Goal: Task Accomplishment & Management: Manage account settings

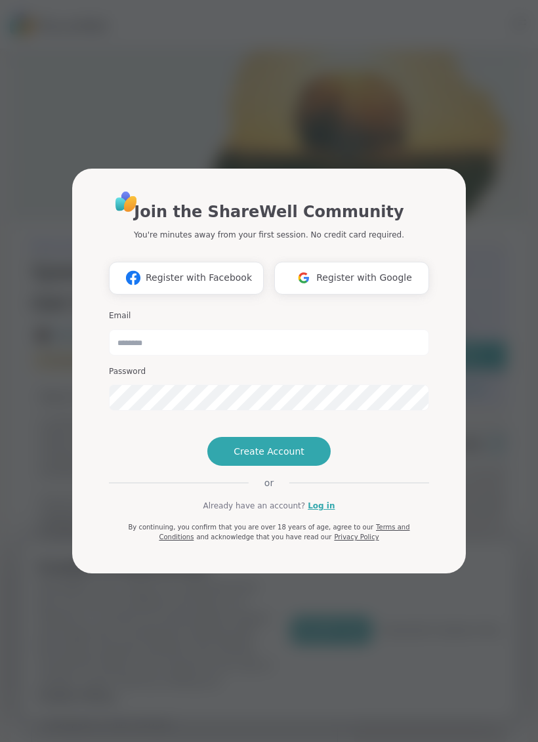
click at [362, 271] on span "Register with Google" at bounding box center [364, 278] width 96 height 14
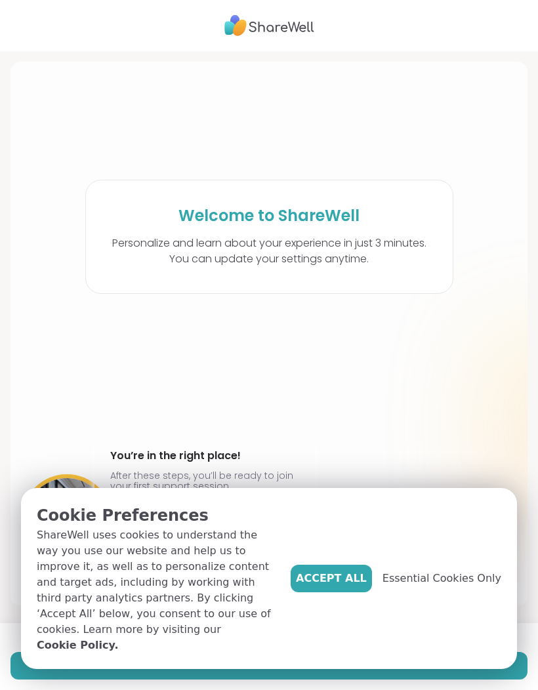
click at [350, 592] on button "Accept All" at bounding box center [331, 579] width 81 height 28
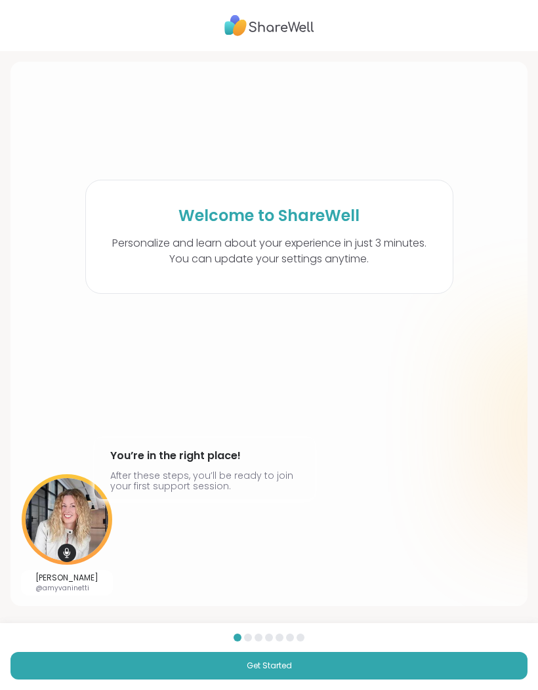
click at [337, 664] on button "Get Started" at bounding box center [268, 666] width 517 height 28
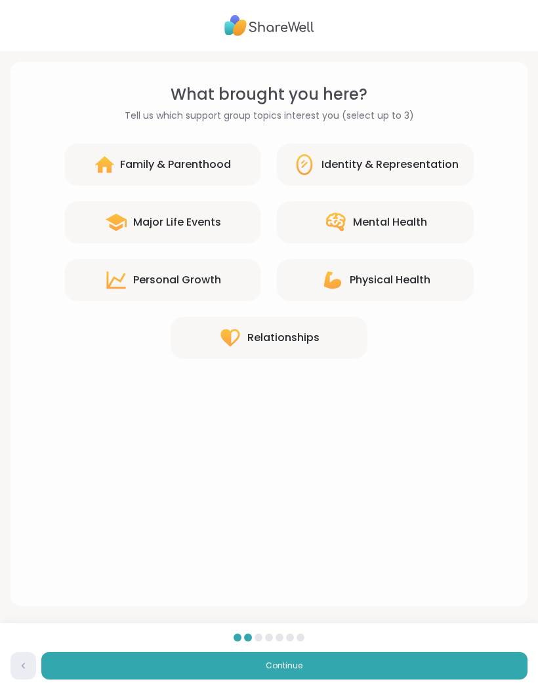
click at [321, 335] on div "Relationships" at bounding box center [269, 338] width 197 height 42
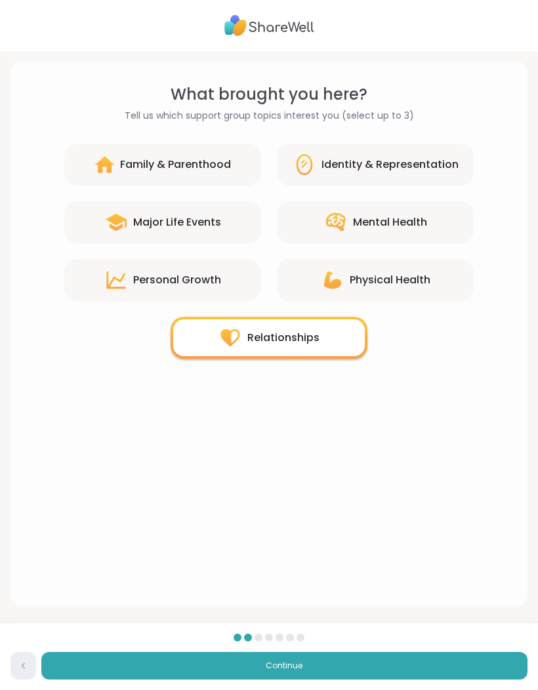
click at [421, 278] on div "Physical Health" at bounding box center [390, 280] width 81 height 16
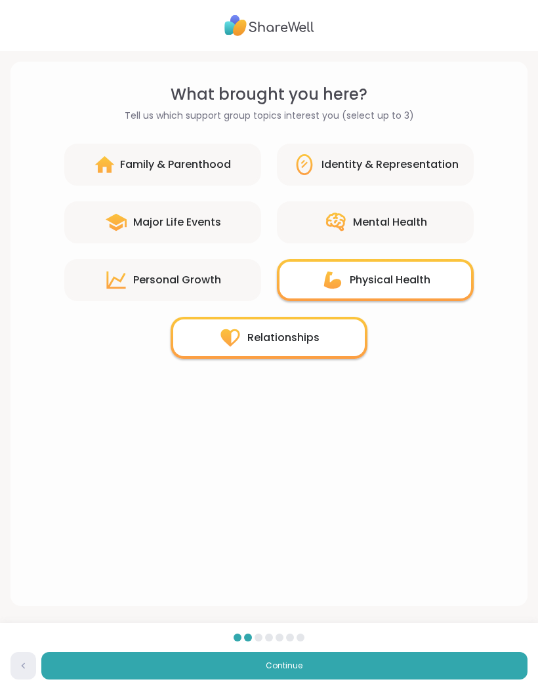
click at [430, 237] on div "Mental Health" at bounding box center [375, 222] width 197 height 42
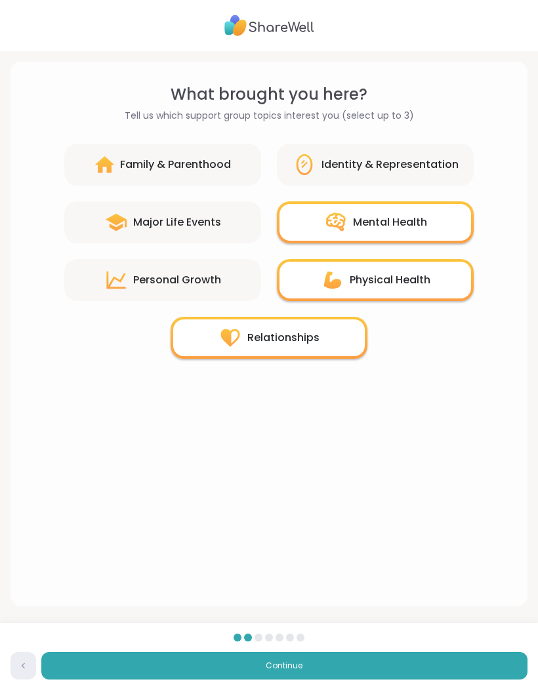
click at [195, 241] on div "Major Life Events" at bounding box center [162, 222] width 197 height 42
click at [203, 229] on div "Major Life Events" at bounding box center [177, 223] width 88 height 16
click at [211, 220] on div "Major Life Events" at bounding box center [177, 223] width 88 height 16
click at [216, 222] on div "Major Life Events" at bounding box center [177, 223] width 88 height 16
click at [211, 231] on div "Major Life Events" at bounding box center [162, 222] width 197 height 42
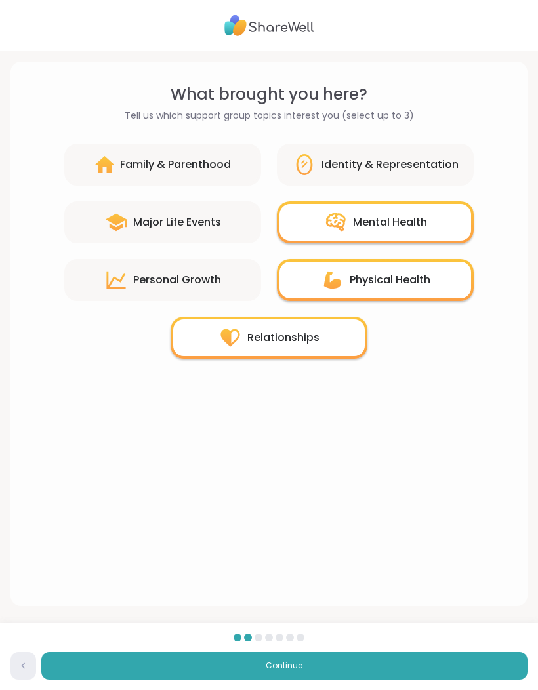
click at [150, 242] on div "Major Life Events" at bounding box center [162, 222] width 197 height 42
click at [110, 217] on icon at bounding box center [116, 223] width 24 height 24
click at [182, 230] on div "Major Life Events" at bounding box center [177, 223] width 88 height 16
click at [265, 341] on div "Relationships" at bounding box center [283, 338] width 72 height 16
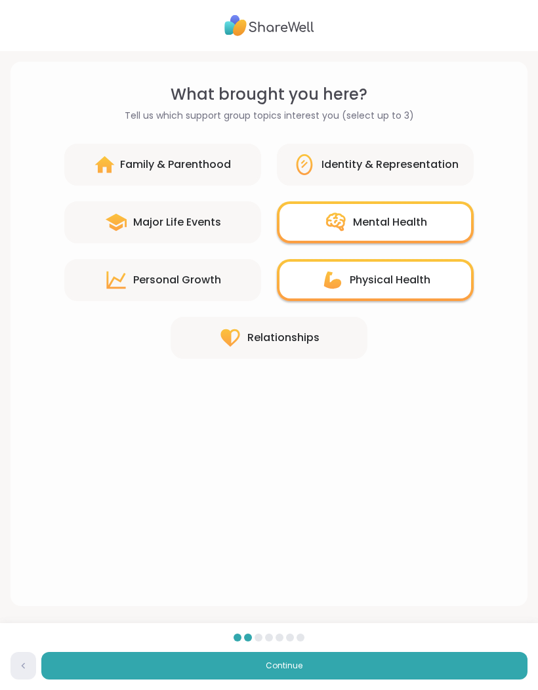
click at [119, 285] on icon at bounding box center [116, 280] width 24 height 24
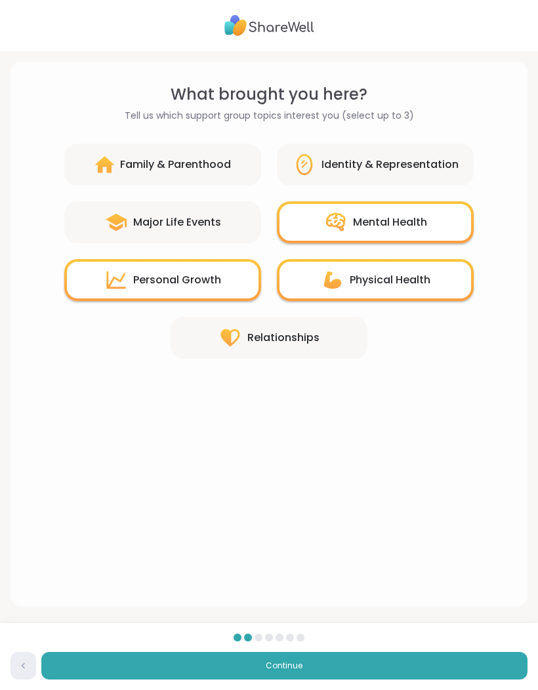
click at [360, 299] on div "Physical Health" at bounding box center [375, 280] width 197 height 42
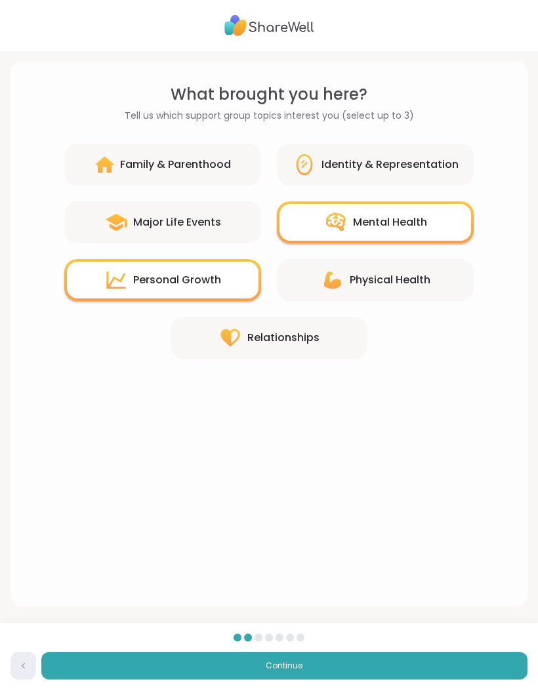
click at [372, 285] on div "Physical Health" at bounding box center [390, 280] width 81 height 16
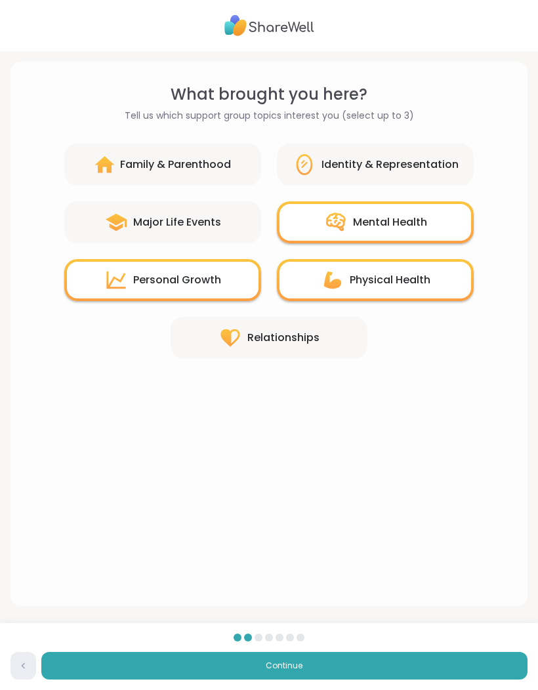
click at [402, 286] on div "Physical Health" at bounding box center [390, 280] width 81 height 16
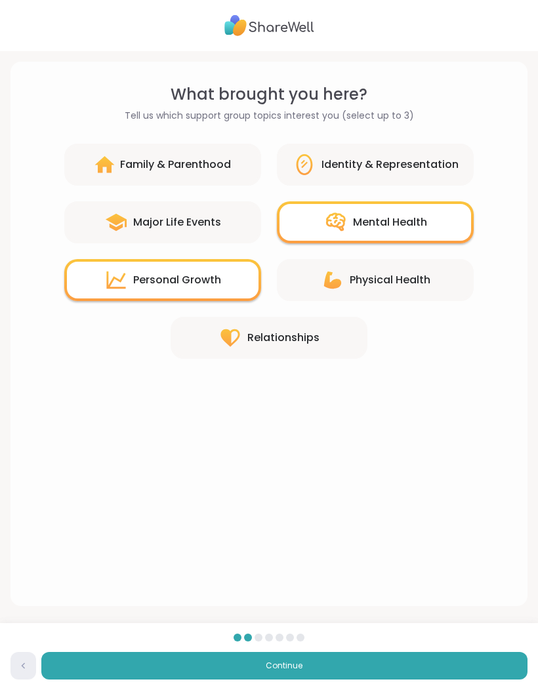
click at [112, 232] on icon at bounding box center [116, 223] width 24 height 24
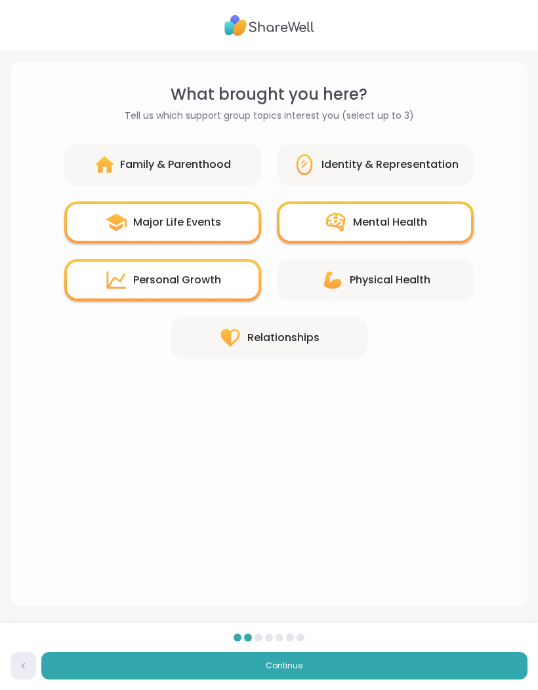
click at [230, 655] on button "Continue" at bounding box center [284, 666] width 486 height 28
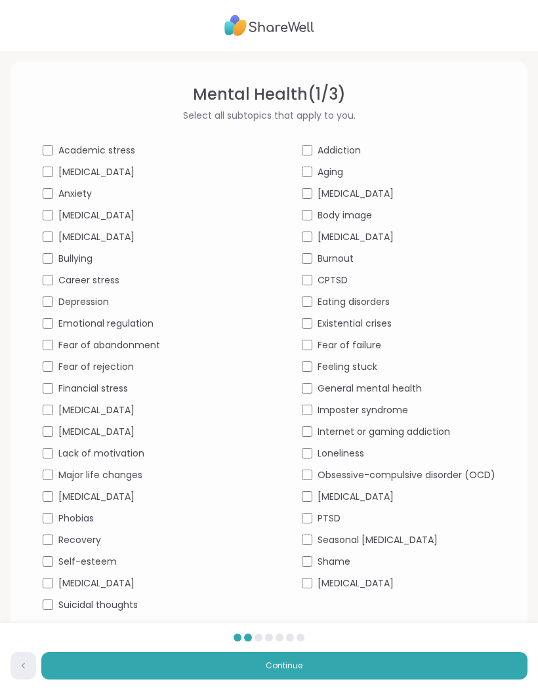
click at [52, 274] on div "Career stress" at bounding box center [140, 281] width 194 height 14
click at [53, 296] on div "Depression" at bounding box center [140, 302] width 194 height 14
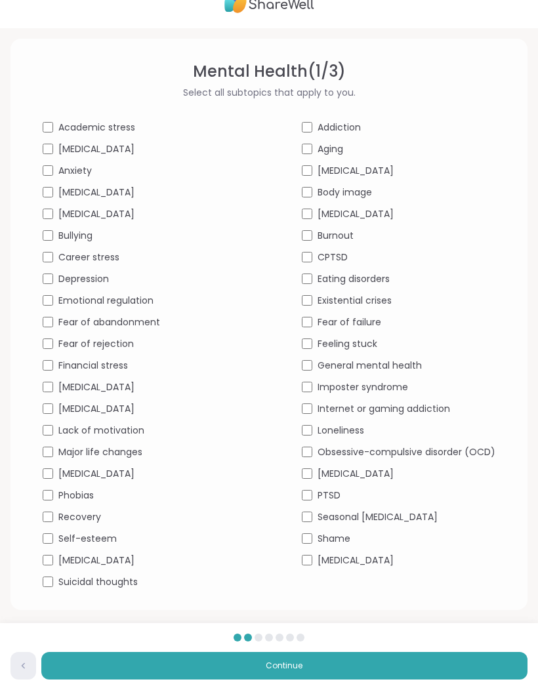
scroll to position [27, 0]
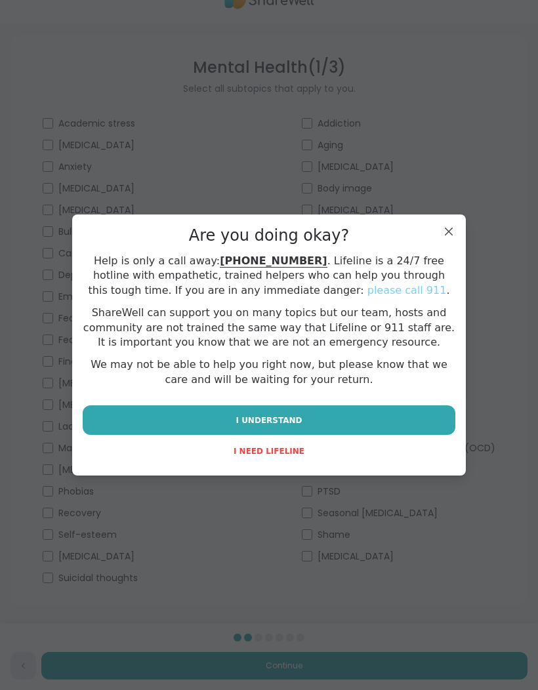
click at [309, 421] on button "I UNDERSTAND" at bounding box center [269, 420] width 373 height 30
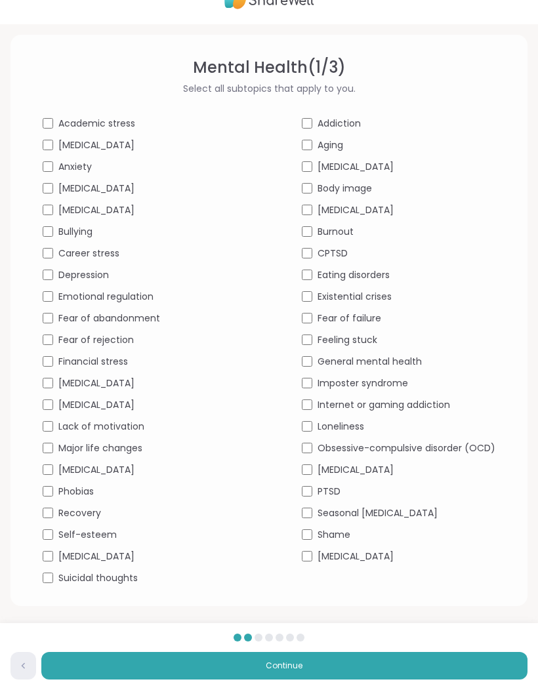
click at [320, 227] on span "Burnout" at bounding box center [336, 232] width 36 height 14
click at [320, 669] on button "Continue" at bounding box center [284, 666] width 486 height 28
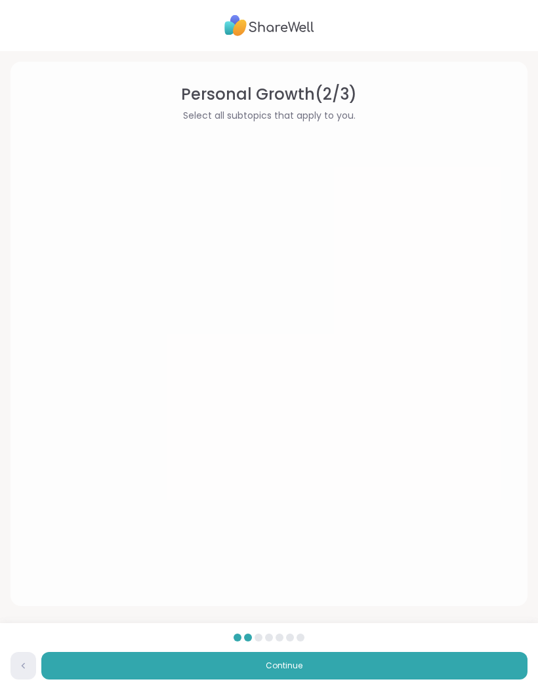
scroll to position [0, 0]
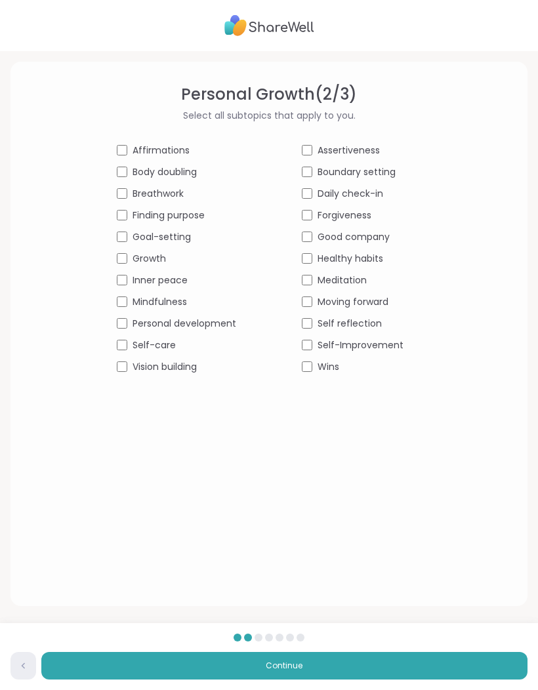
click at [120, 205] on div "Affirmations Assertiveness Body doubling Boundary setting Breathwork Daily chec…" at bounding box center [269, 259] width 304 height 230
click at [131, 318] on div "Personal development" at bounding box center [176, 324] width 119 height 14
click at [130, 362] on div "Vision building" at bounding box center [176, 367] width 119 height 14
click at [314, 148] on div "Assertiveness" at bounding box center [361, 151] width 119 height 14
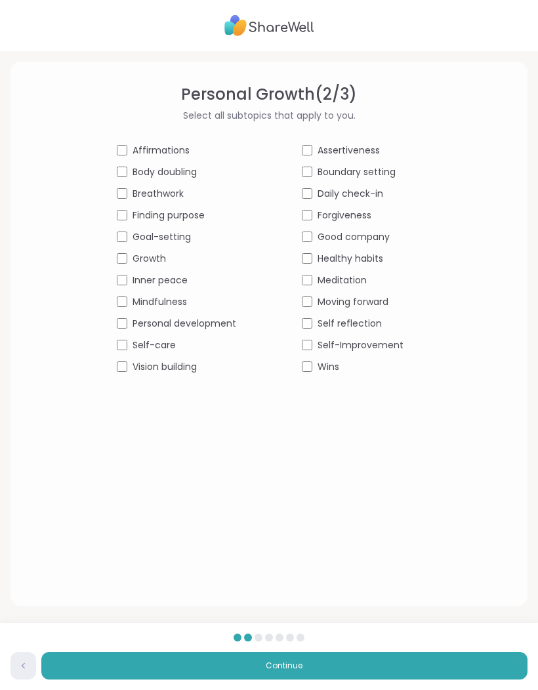
click at [319, 197] on span "Daily check-in" at bounding box center [351, 194] width 66 height 14
click at [314, 253] on div "Healthy habits" at bounding box center [361, 259] width 119 height 14
click at [314, 339] on div "Self-Improvement" at bounding box center [361, 346] width 119 height 14
click at [220, 678] on button "Continue" at bounding box center [284, 666] width 486 height 28
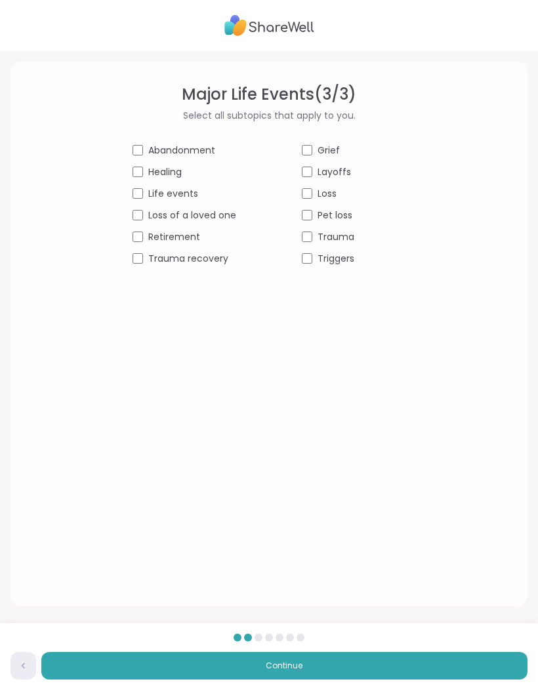
click at [172, 172] on span "Healing" at bounding box center [164, 172] width 33 height 14
click at [179, 187] on span "Life events" at bounding box center [173, 194] width 50 height 14
click at [213, 210] on span "Loss of a loved one" at bounding box center [192, 216] width 88 height 14
click at [222, 264] on span "Trauma recovery" at bounding box center [188, 259] width 80 height 14
click at [339, 139] on div "Major Life Events ( 3 / 3 ) Select all subtopics that apply to you. Abandonment…" at bounding box center [269, 174] width 496 height 183
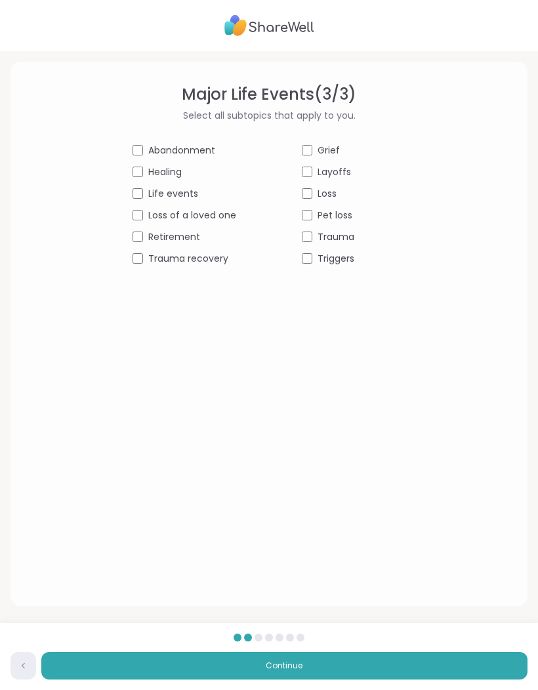
click at [329, 145] on span "Grief" at bounding box center [329, 151] width 22 height 14
click at [335, 191] on span "Loss" at bounding box center [327, 194] width 19 height 14
click at [343, 236] on span "Trauma" at bounding box center [336, 237] width 37 height 14
click at [341, 254] on span "Triggers" at bounding box center [336, 259] width 37 height 14
click at [311, 670] on button "Continue" at bounding box center [284, 666] width 486 height 28
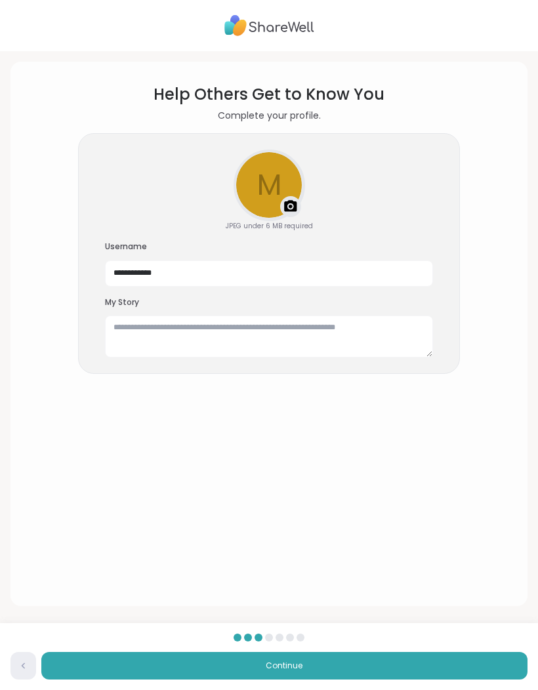
click at [278, 201] on div "Upload a profile photo" at bounding box center [269, 185] width 69 height 69
click at [304, 657] on button "Continue" at bounding box center [284, 666] width 486 height 28
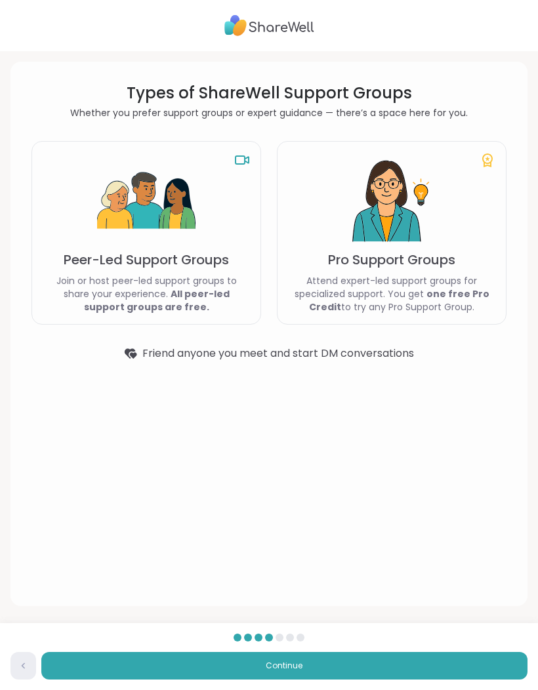
click at [354, 647] on div "Back Continue" at bounding box center [269, 656] width 538 height 67
click at [360, 667] on button "Continue" at bounding box center [284, 666] width 486 height 28
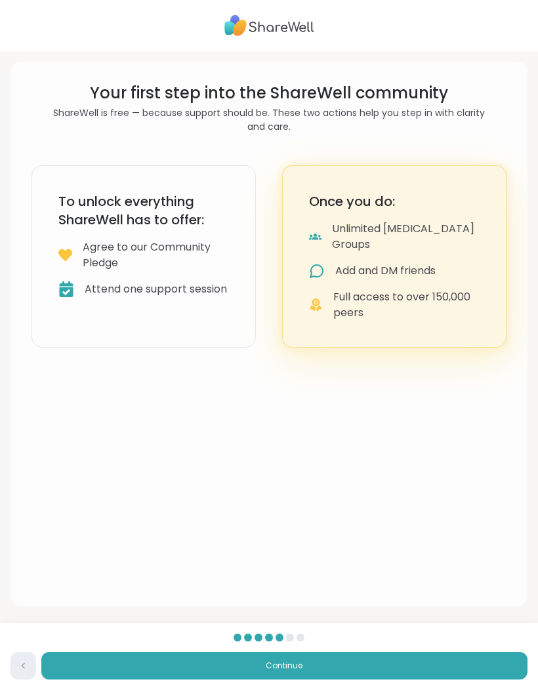
click at [348, 660] on button "Continue" at bounding box center [284, 666] width 486 height 28
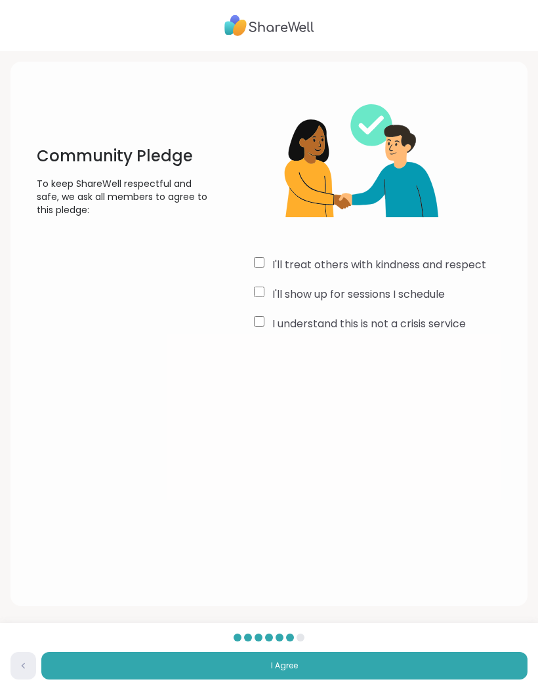
click at [297, 662] on span "I Agree" at bounding box center [284, 666] width 27 height 12
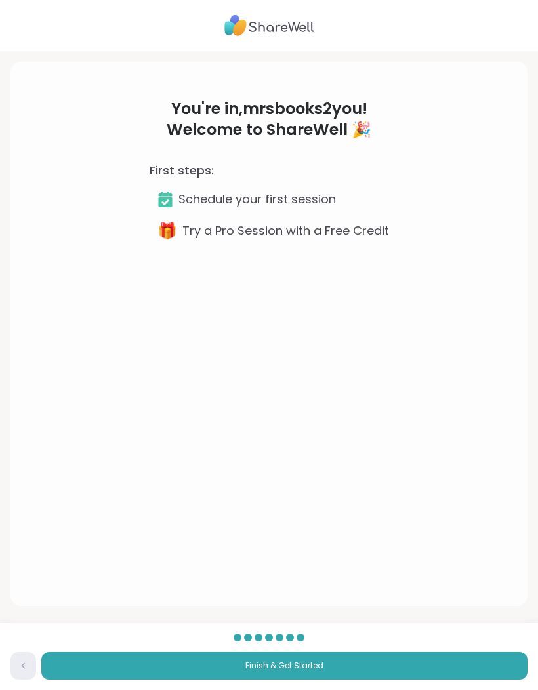
click at [324, 659] on button "Finish & Get Started" at bounding box center [284, 666] width 486 height 28
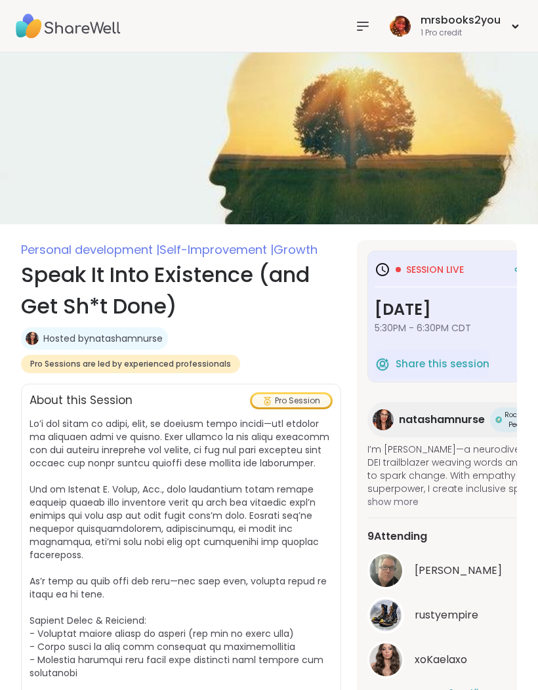
click at [449, 308] on h3 "[DATE]" at bounding box center [464, 310] width 178 height 24
click at [428, 262] on h3 "Session live" at bounding box center [419, 270] width 89 height 16
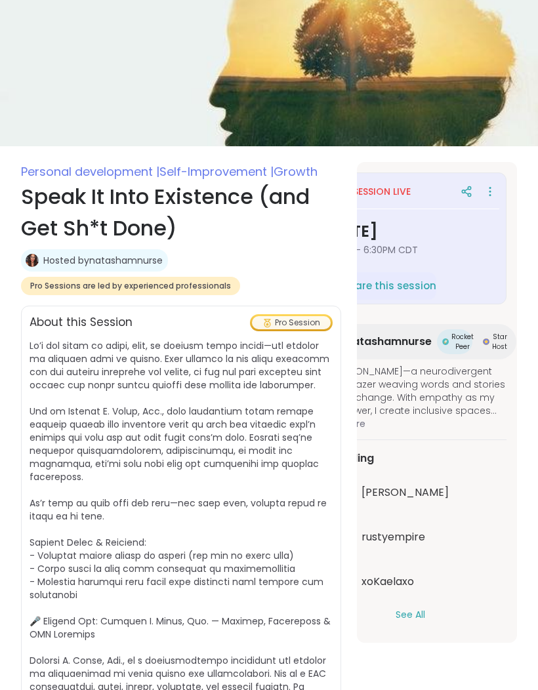
scroll to position [0, 49]
click at [362, 180] on div "Session live" at bounding box center [414, 192] width 178 height 24
click at [385, 181] on div "Session live" at bounding box center [414, 192] width 178 height 24
click at [446, 344] on img at bounding box center [445, 342] width 7 height 7
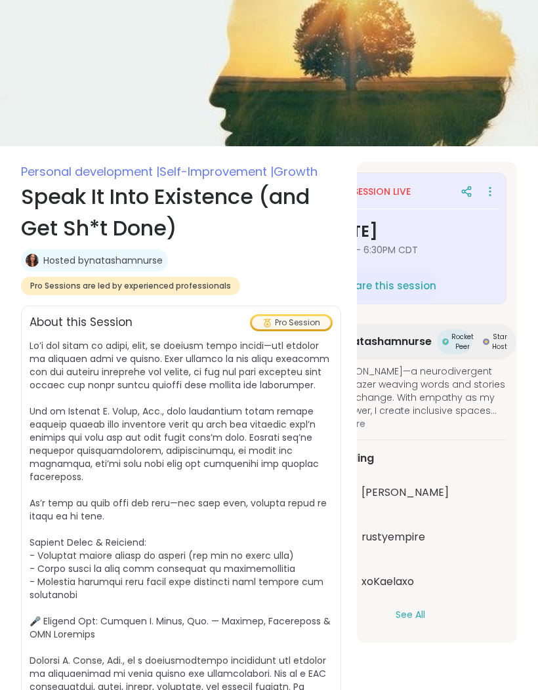
click at [299, 319] on div "Pro Session" at bounding box center [291, 322] width 79 height 13
click at [281, 321] on div "Pro Session" at bounding box center [291, 322] width 79 height 13
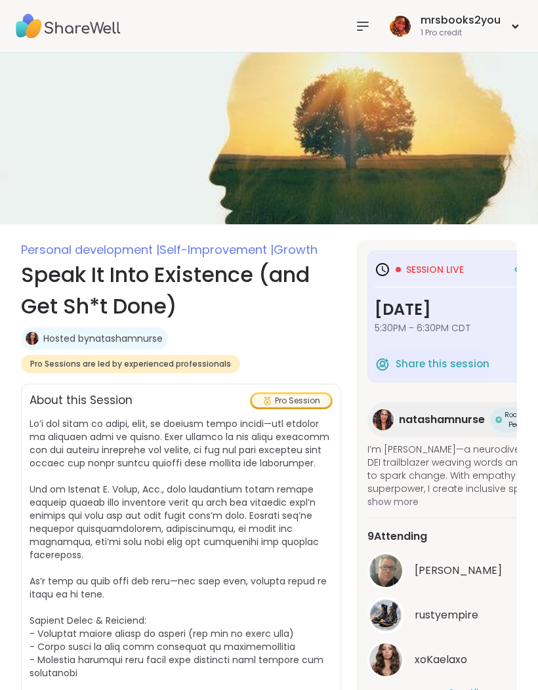
scroll to position [0, 0]
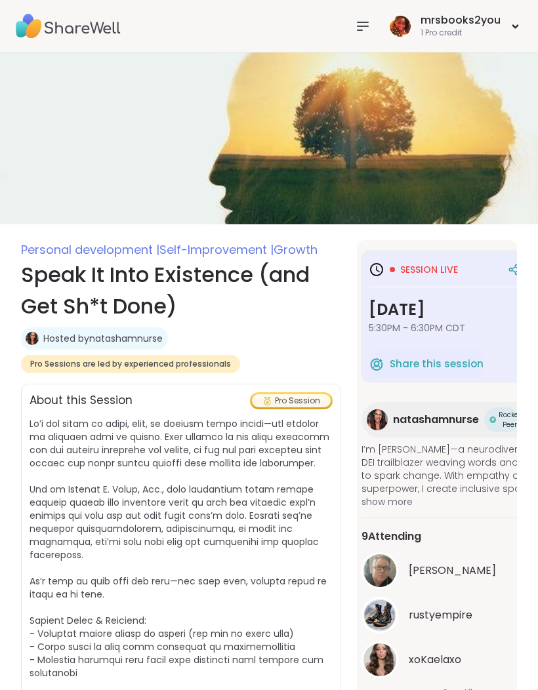
click at [462, 453] on span "I’m [PERSON_NAME]—a neurodivergent DEI trailblazer weaving words and stories to…" at bounding box center [458, 469] width 192 height 52
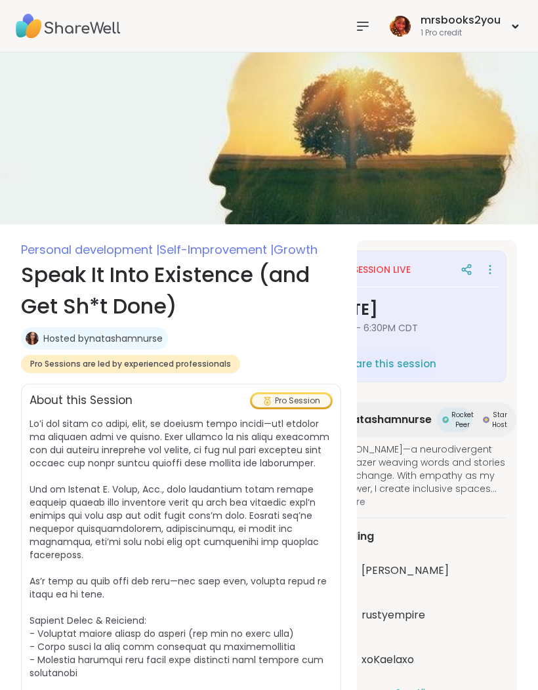
scroll to position [0, 53]
click at [493, 274] on icon at bounding box center [490, 269] width 13 height 18
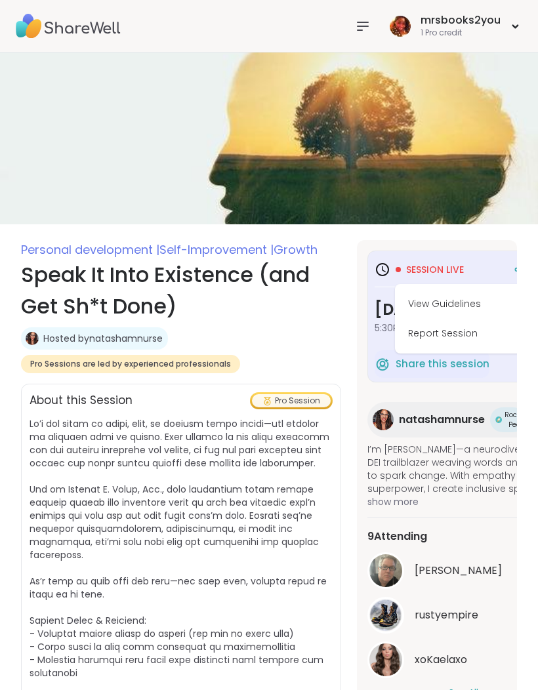
scroll to position [0, 0]
click at [438, 260] on div "Session live View Guidelines Report Session" at bounding box center [464, 270] width 178 height 24
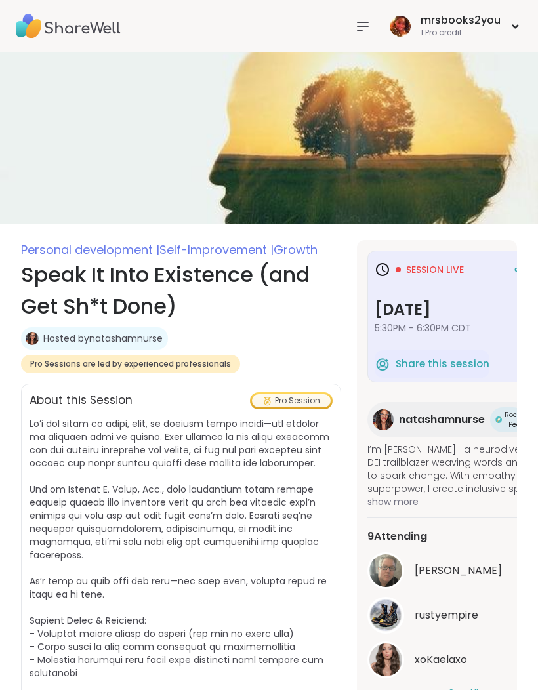
click at [444, 264] on span "Session live" at bounding box center [435, 269] width 58 height 13
click at [382, 279] on div "Session live" at bounding box center [464, 270] width 178 height 24
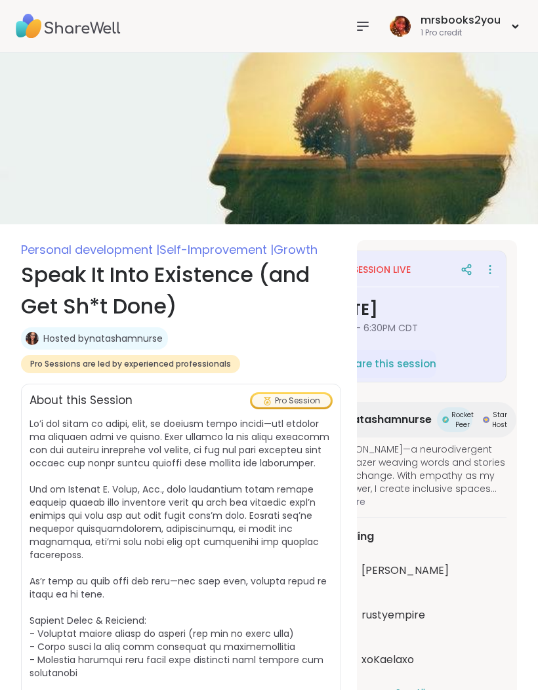
scroll to position [0, 53]
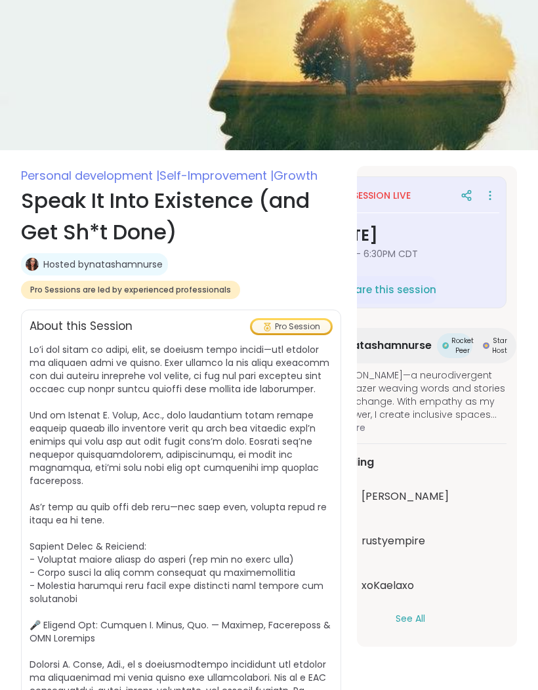
click at [406, 613] on button "See All" at bounding box center [411, 620] width 30 height 14
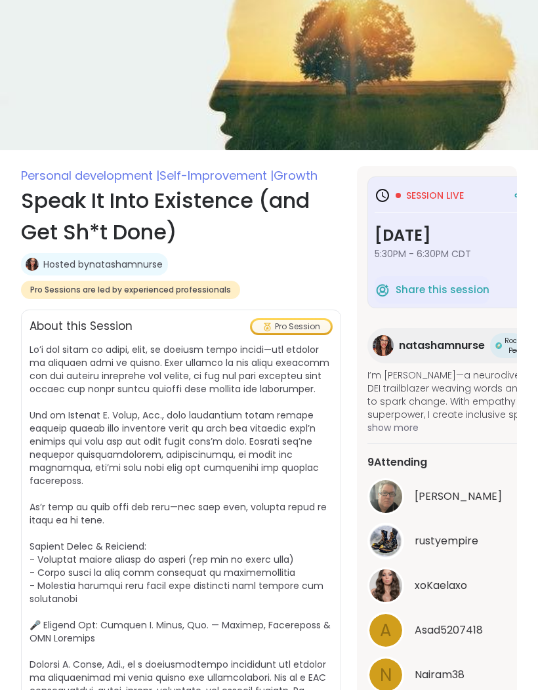
scroll to position [0, 0]
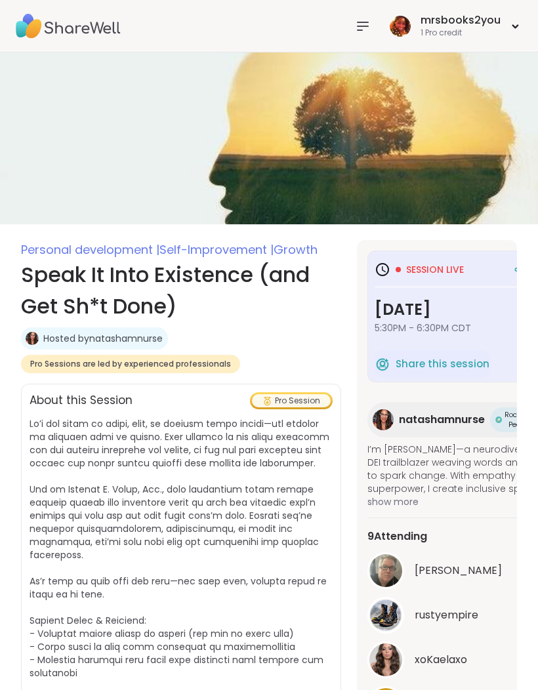
click at [506, 24] on div "mrsbooks2you 1 Pro credit" at bounding box center [454, 25] width 136 height 31
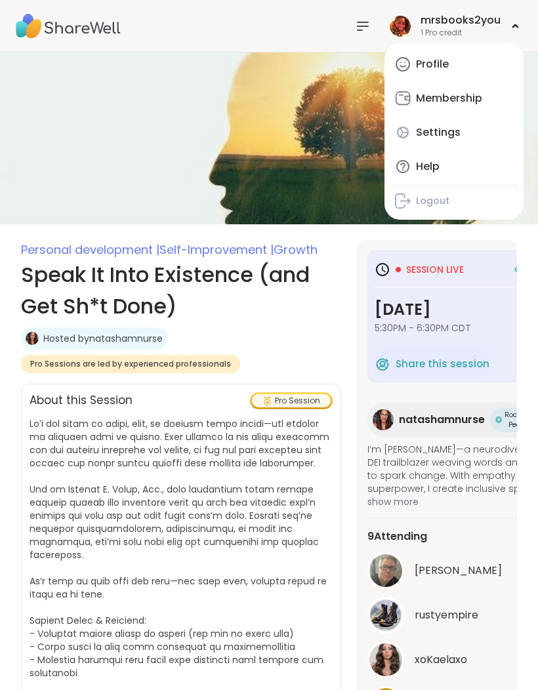
click at [444, 56] on link "Profile" at bounding box center [454, 64] width 129 height 31
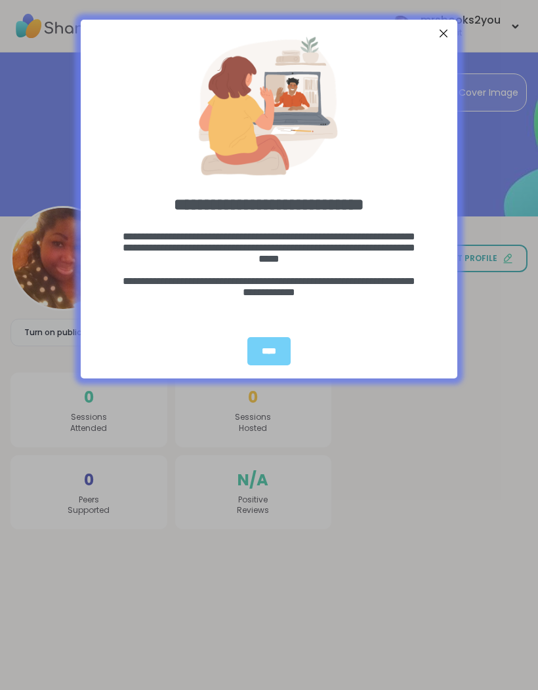
click at [260, 354] on div "****" at bounding box center [268, 351] width 43 height 28
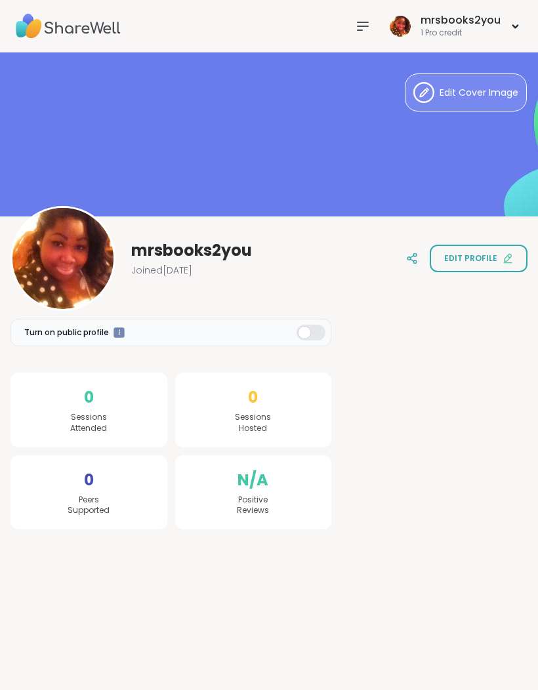
click at [321, 327] on div at bounding box center [311, 333] width 29 height 16
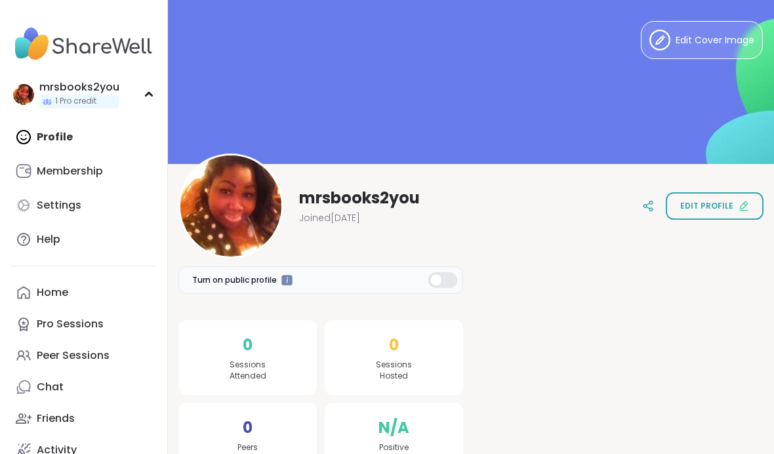
click at [112, 166] on link "Membership" at bounding box center [83, 171] width 146 height 31
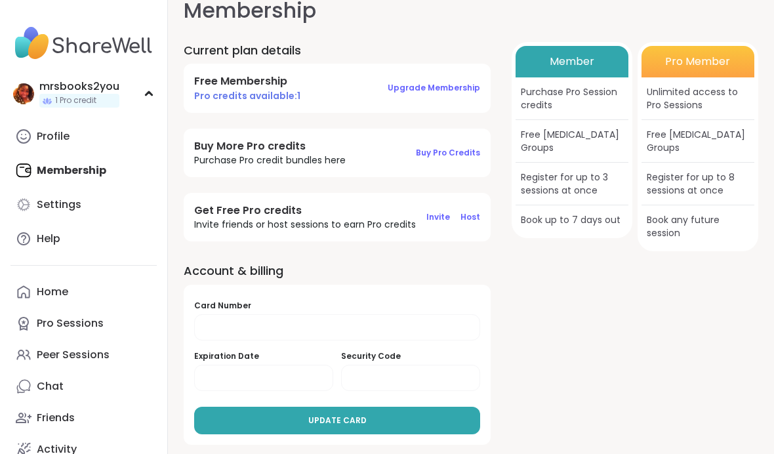
scroll to position [18, 0]
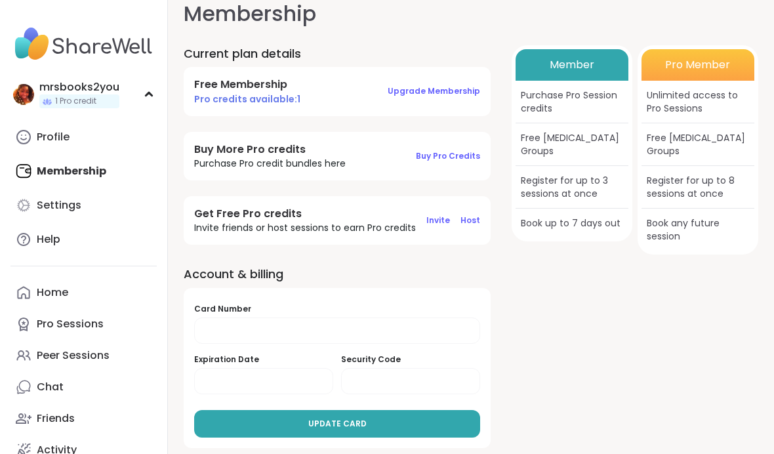
click at [432, 95] on span "Upgrade Membership" at bounding box center [434, 90] width 93 height 11
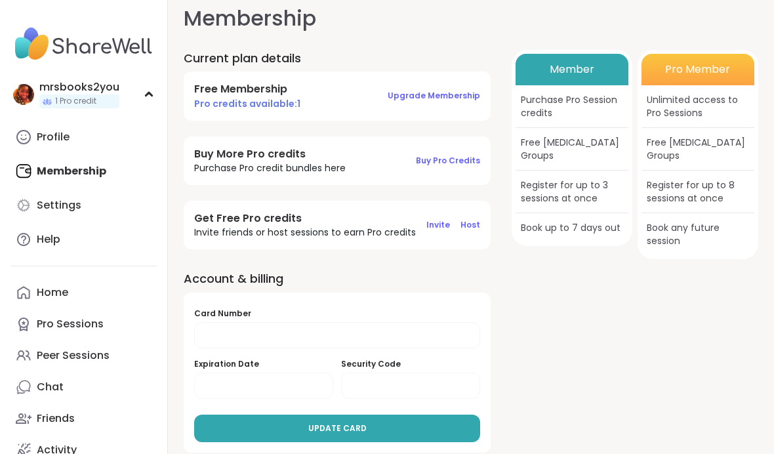
scroll to position [23, 0]
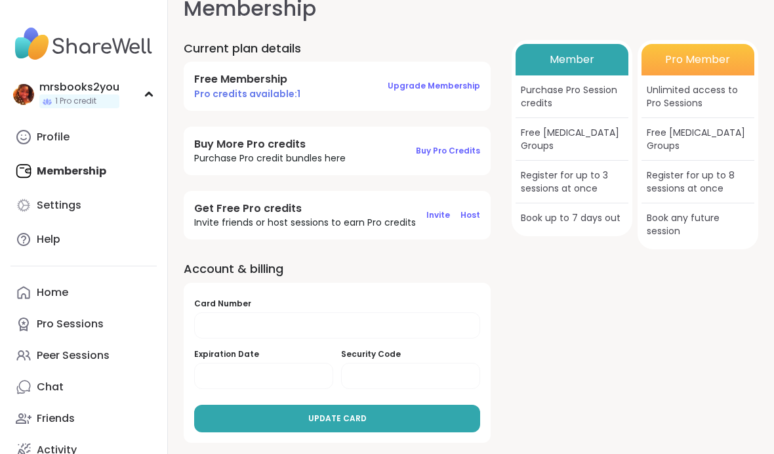
click at [109, 203] on link "Settings" at bounding box center [83, 205] width 146 height 31
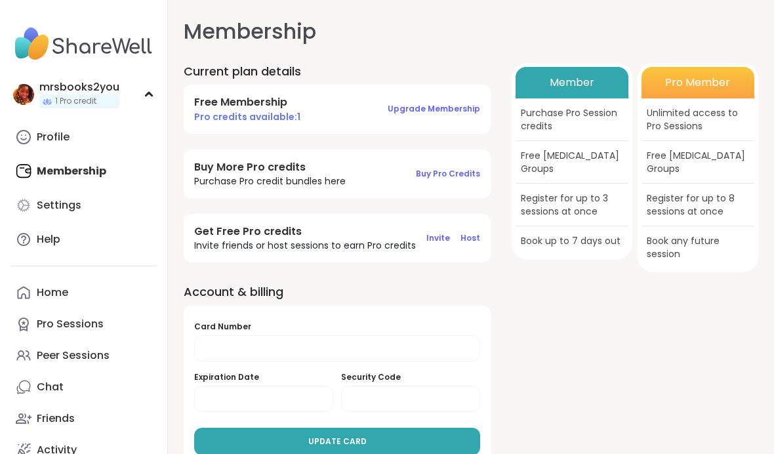
select select "**"
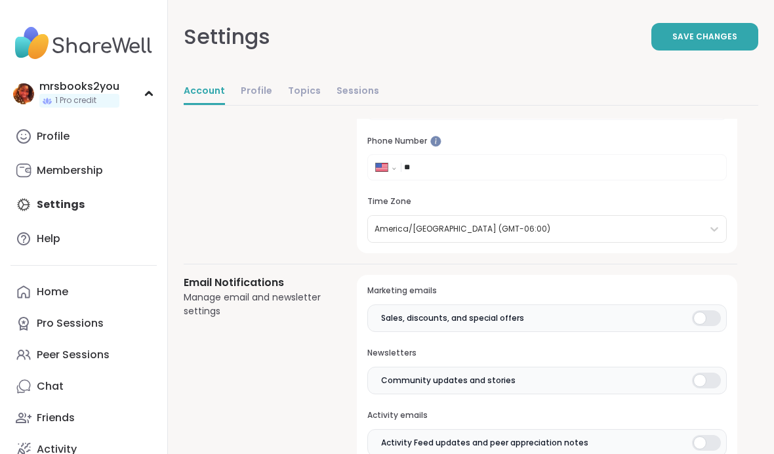
scroll to position [147, 0]
click at [537, 315] on div at bounding box center [706, 318] width 29 height 16
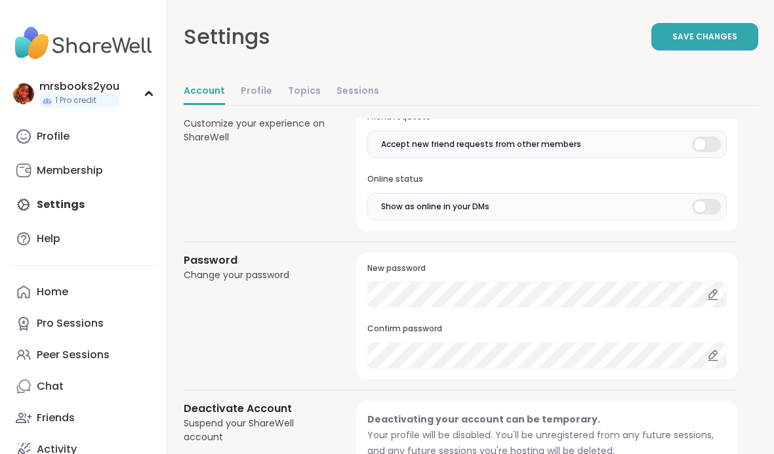
scroll to position [1085, 0]
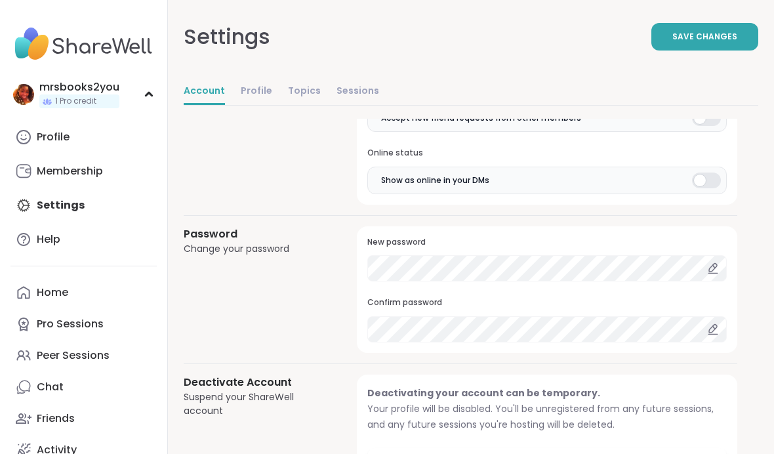
click at [537, 462] on button "Deactivate Account" at bounding box center [547, 462] width 360 height 28
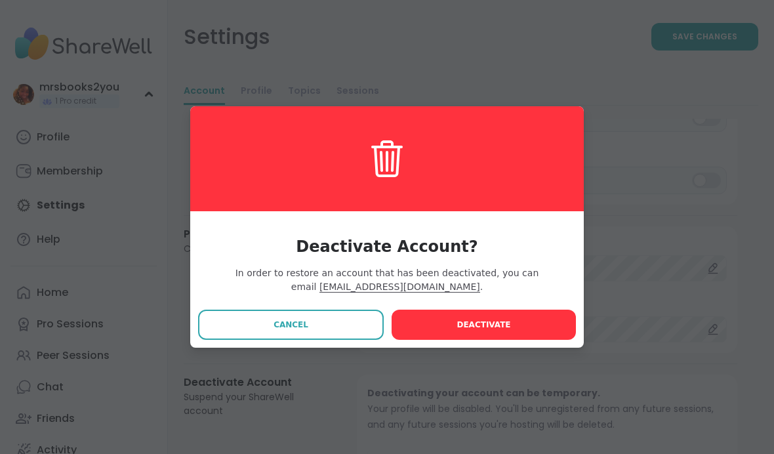
click at [499, 340] on button "Deactivate" at bounding box center [484, 325] width 184 height 30
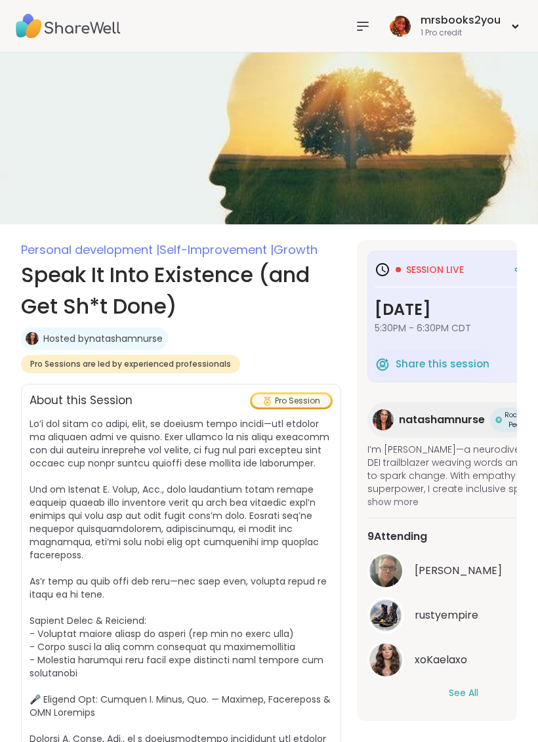
click at [461, 363] on span "Share this session" at bounding box center [443, 364] width 94 height 15
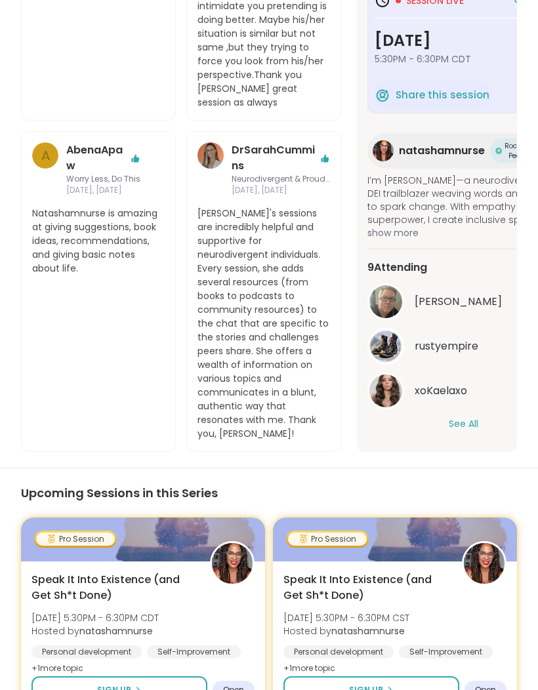
scroll to position [1294, 0]
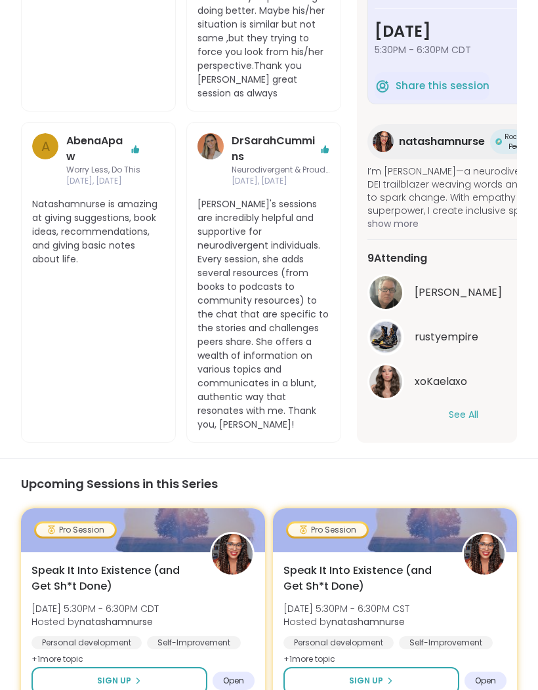
click at [478, 408] on button "See All" at bounding box center [464, 415] width 30 height 14
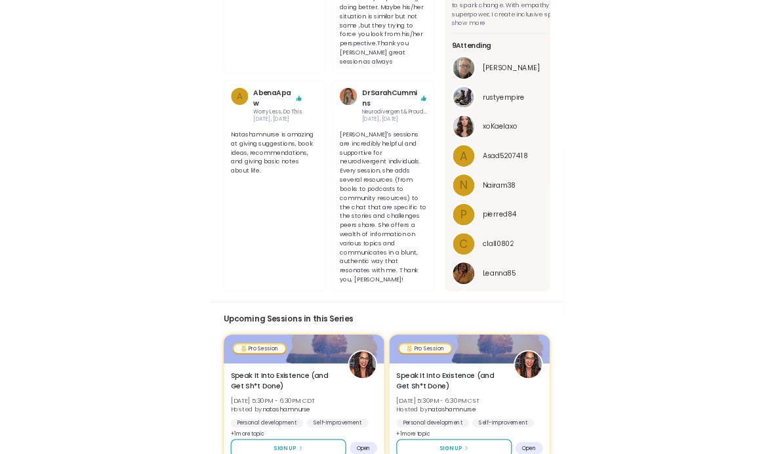
scroll to position [1040, 0]
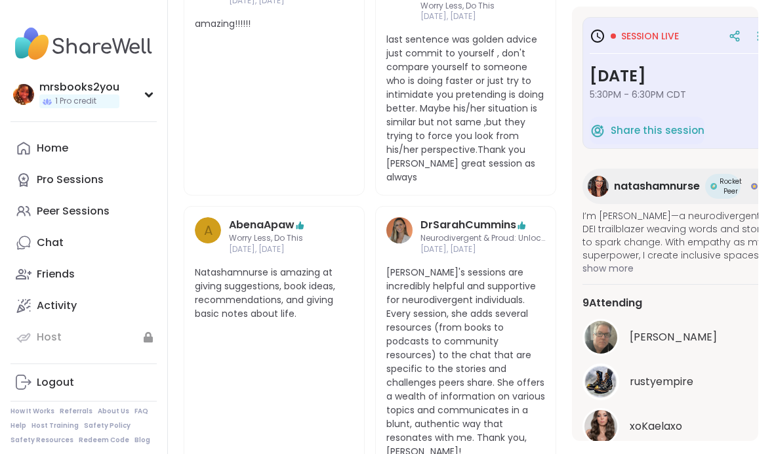
click at [49, 184] on div "Pro Sessions" at bounding box center [70, 180] width 67 height 14
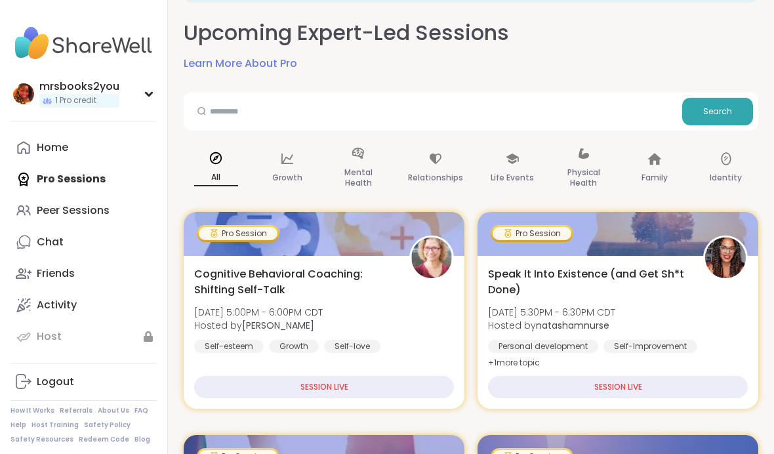
scroll to position [66, 0]
click at [537, 385] on div "SESSION LIVE" at bounding box center [618, 386] width 260 height 22
click at [537, 394] on div "SESSION LIVE" at bounding box center [618, 386] width 260 height 22
click at [537, 392] on div "SESSION LIVE" at bounding box center [618, 386] width 260 height 22
click at [537, 264] on div "Speak It Into Existence (and Get Sh*t Done) Tue, Sep 09 | 5:30PM - 6:30PM CDT H…" at bounding box center [618, 331] width 281 height 153
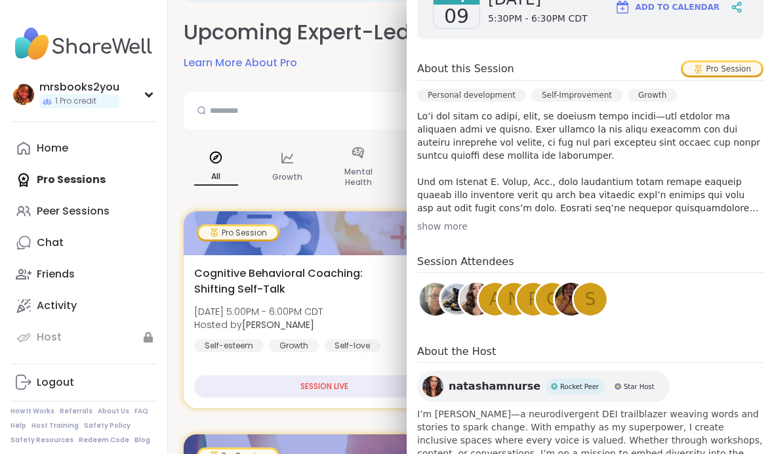
scroll to position [237, 0]
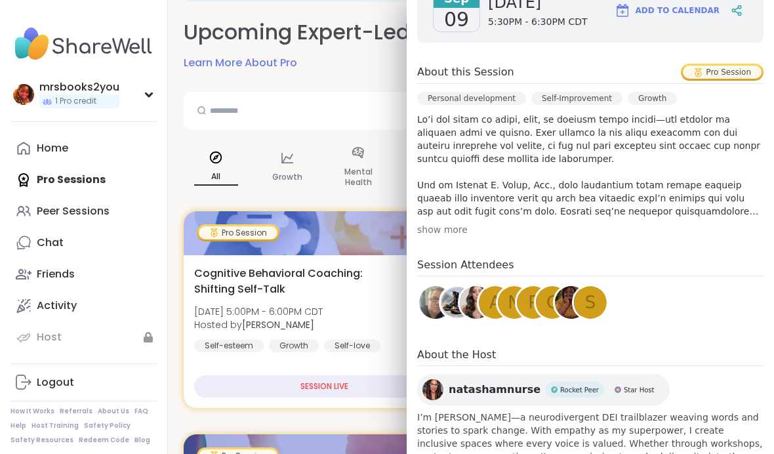
click at [458, 234] on div "show more" at bounding box center [590, 229] width 346 height 13
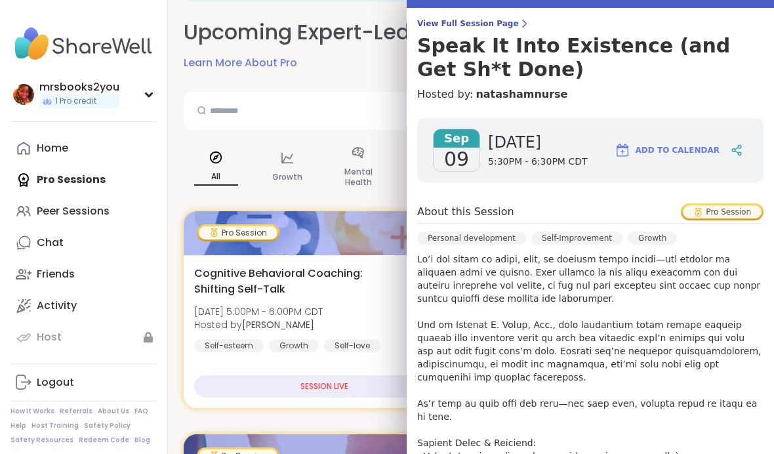
scroll to position [96, 0]
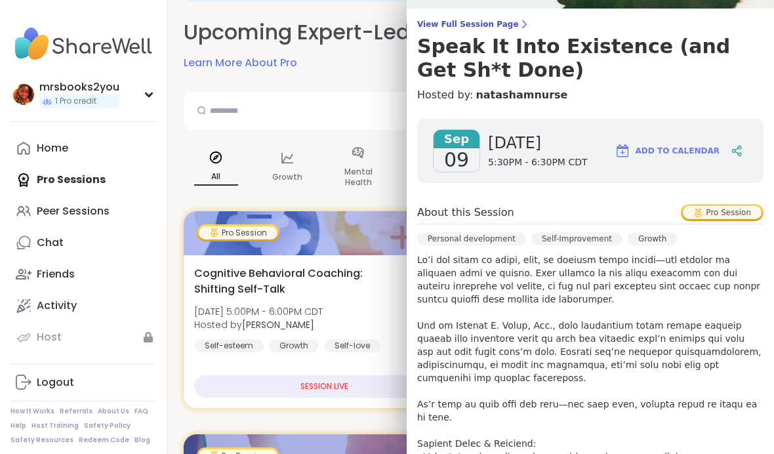
click at [537, 205] on div "Pro Session" at bounding box center [722, 212] width 83 height 17
click at [537, 215] on div "Pro Session" at bounding box center [722, 212] width 79 height 13
click at [537, 157] on span "5:30PM - 6:30PM CDT" at bounding box center [537, 162] width 99 height 13
click at [493, 19] on span "View Full Session Page" at bounding box center [590, 24] width 346 height 10
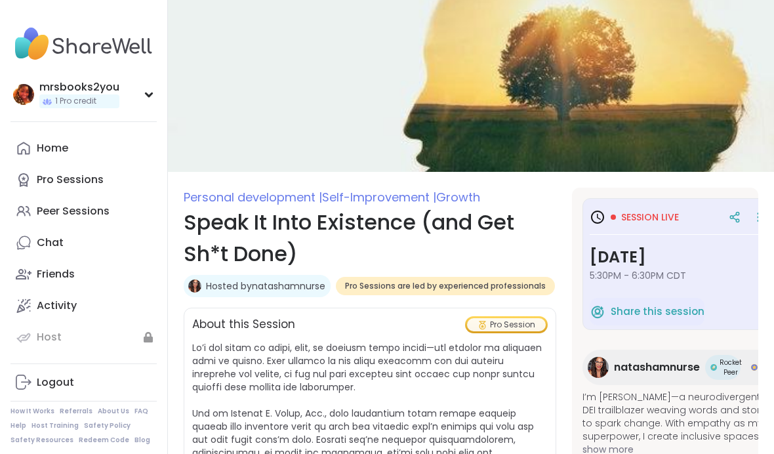
click at [80, 173] on div "Pro Sessions" at bounding box center [70, 180] width 67 height 14
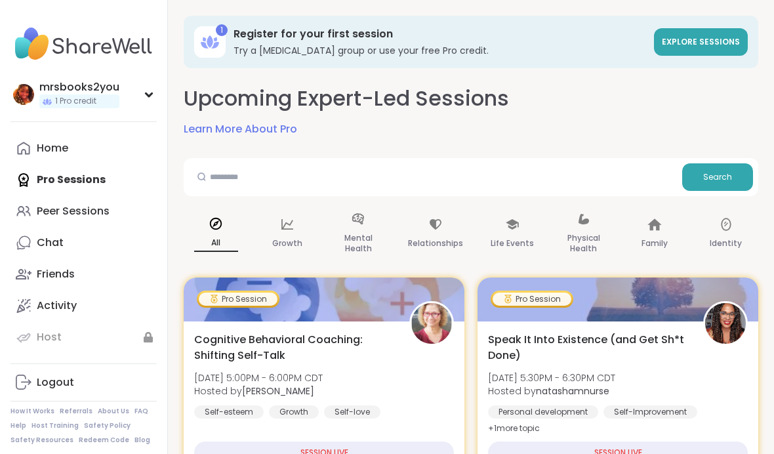
click at [74, 245] on link "Chat" at bounding box center [83, 242] width 146 height 31
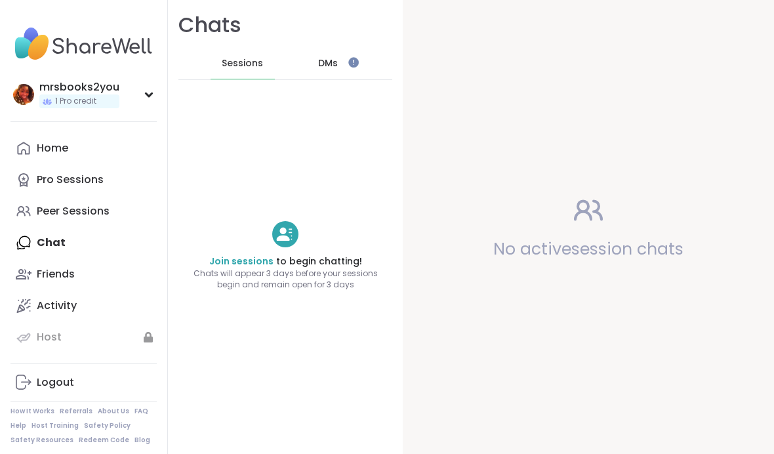
click at [245, 267] on link "Join sessions" at bounding box center [241, 261] width 64 height 13
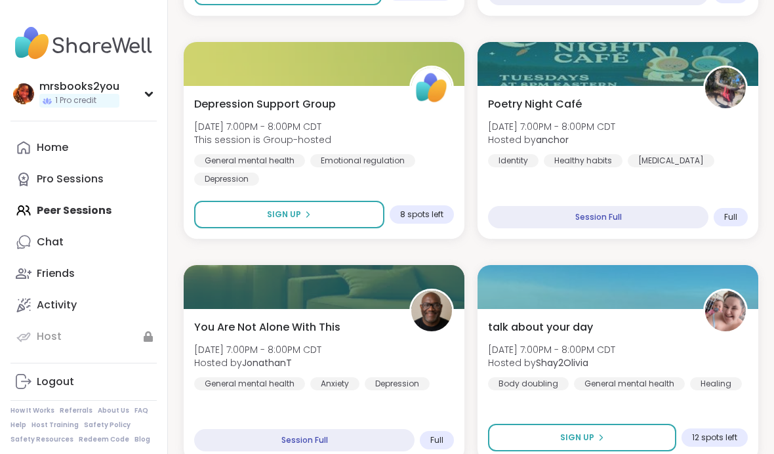
scroll to position [1327, 0]
click at [110, 310] on link "Activity" at bounding box center [83, 305] width 146 height 31
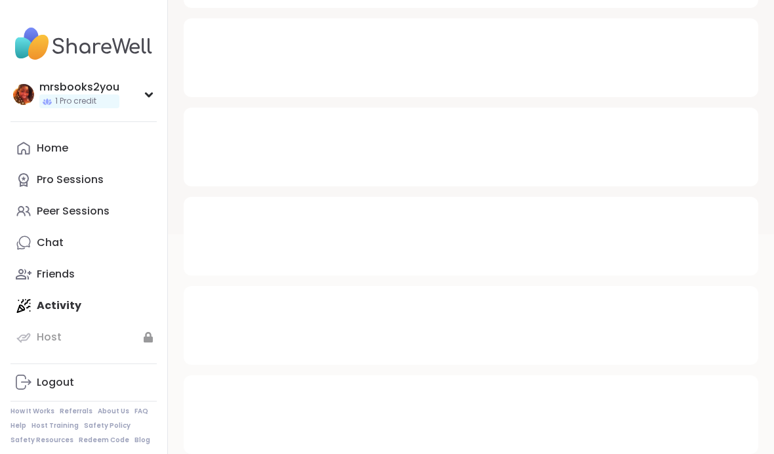
scroll to position [249, 0]
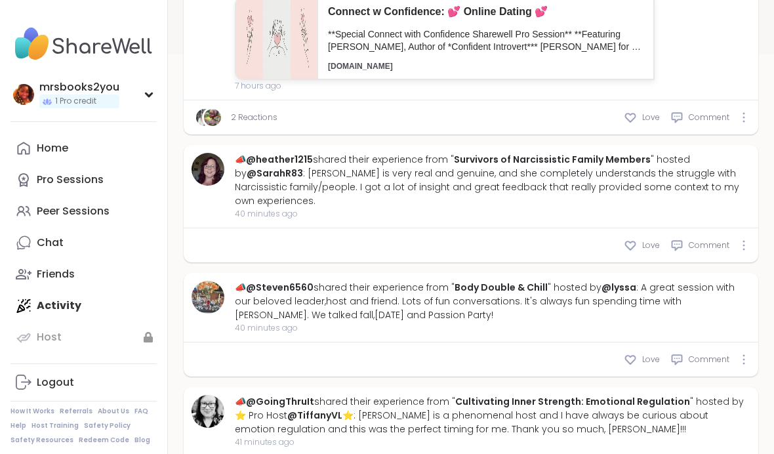
type textarea "*"
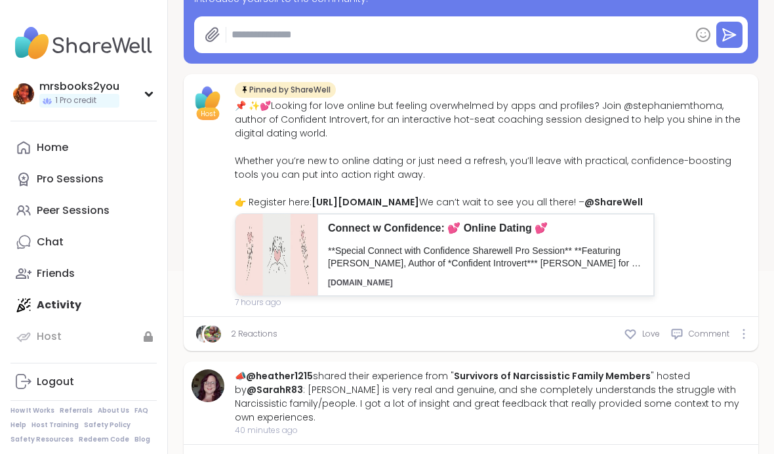
scroll to position [203, 0]
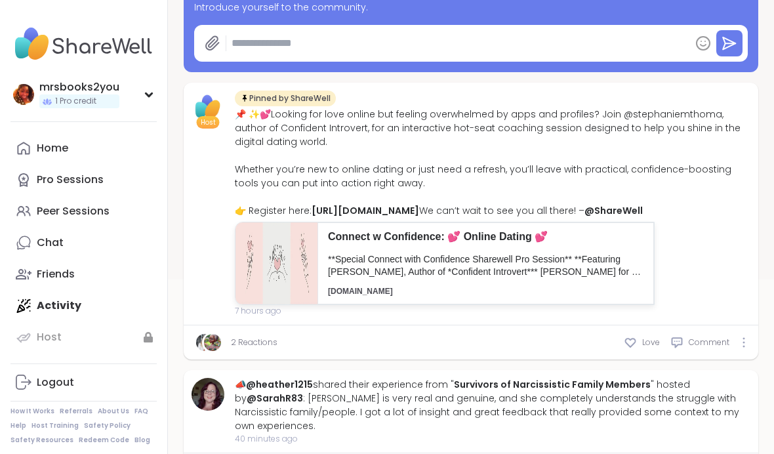
click at [104, 144] on link "Home" at bounding box center [83, 148] width 146 height 31
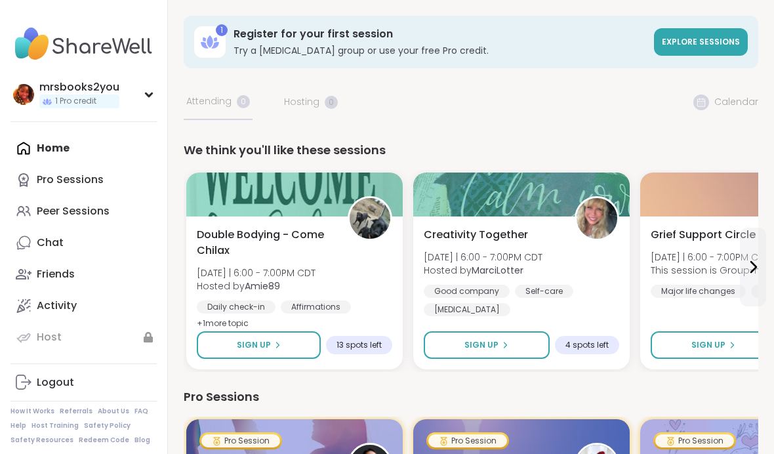
click at [537, 49] on link "Explore sessions" at bounding box center [701, 42] width 94 height 28
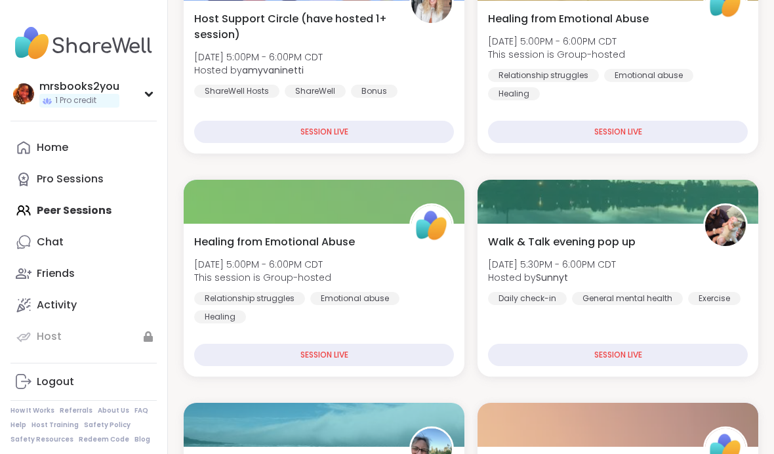
scroll to position [298, 0]
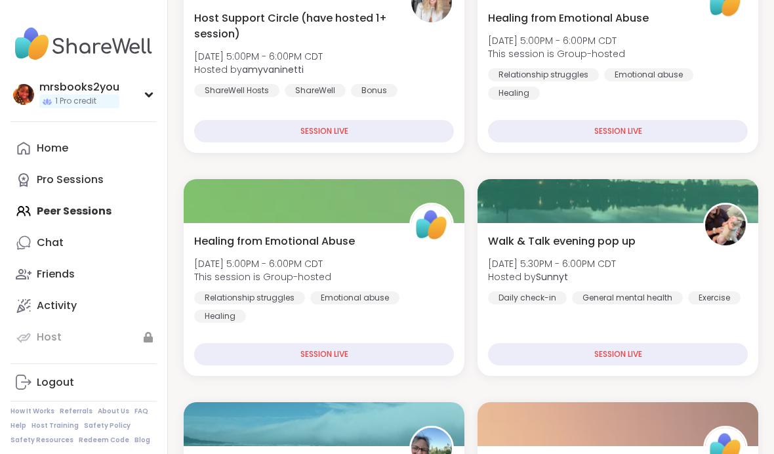
click at [363, 142] on div "SESSION LIVE" at bounding box center [324, 131] width 260 height 22
click at [421, 64] on div "Host Support Circle (have hosted 1+ session) Tue, Sep 09 | 5:00PM - 6:00PM CDT …" at bounding box center [324, 53] width 260 height 87
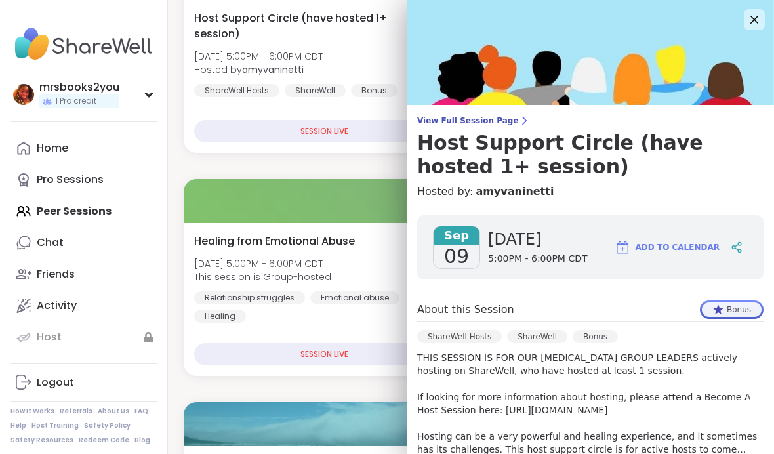
click at [537, 321] on div "About this Session Bonus" at bounding box center [590, 312] width 346 height 22
click at [537, 314] on icon at bounding box center [719, 310] width 12 height 12
click at [264, 356] on div "SESSION LIVE" at bounding box center [324, 354] width 260 height 22
click at [142, 348] on link "Host" at bounding box center [83, 337] width 146 height 31
